Goal: Browse casually: Explore the website without a specific task or goal

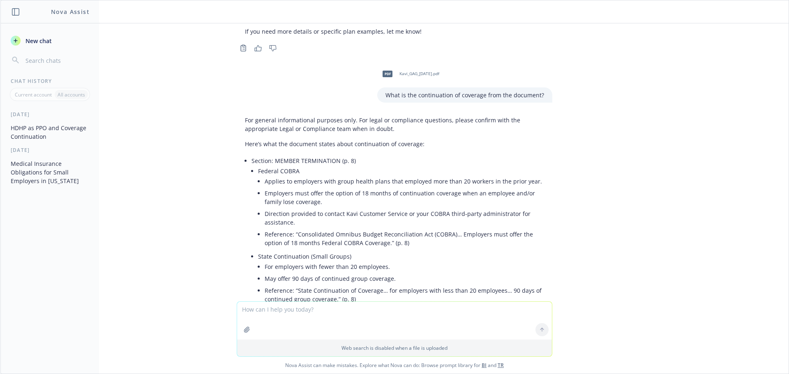
scroll to position [177, 0]
